Goal: Check status: Check status

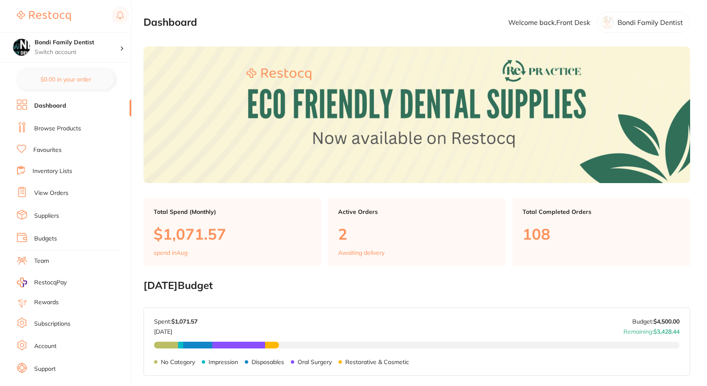
click at [46, 192] on link "View Orders" at bounding box center [51, 193] width 34 height 8
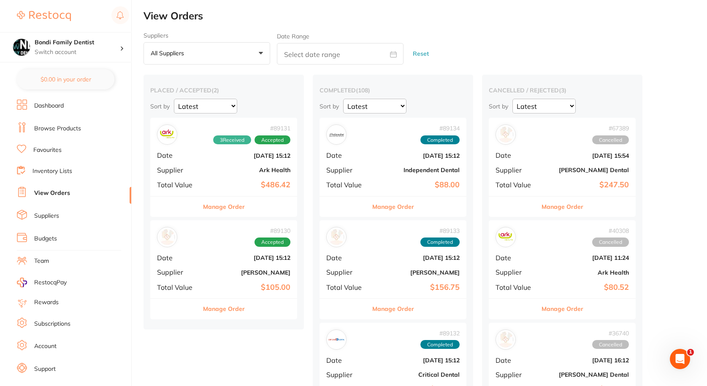
click at [187, 165] on div "# 89131 3 Received Accepted Date Aug 5 2025, 15:12 Supplier Ark Health Total Va…" at bounding box center [223, 157] width 147 height 78
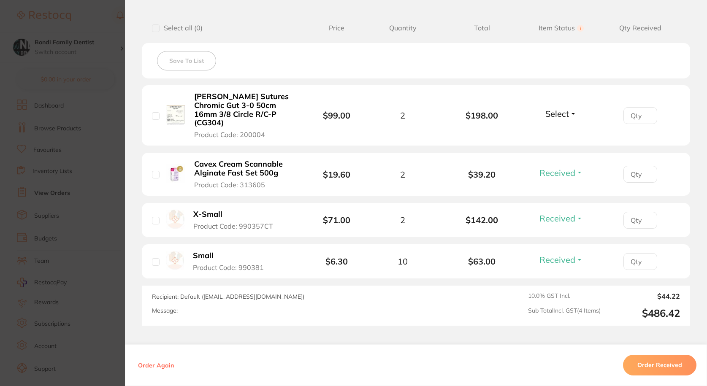
click at [231, 99] on b "[PERSON_NAME] Sutures Chromic Gut 3-0 50cm 16mm 3/8 Circle R/C-P (CG304)" at bounding box center [244, 109] width 101 height 35
